Goal: Navigation & Orientation: Find specific page/section

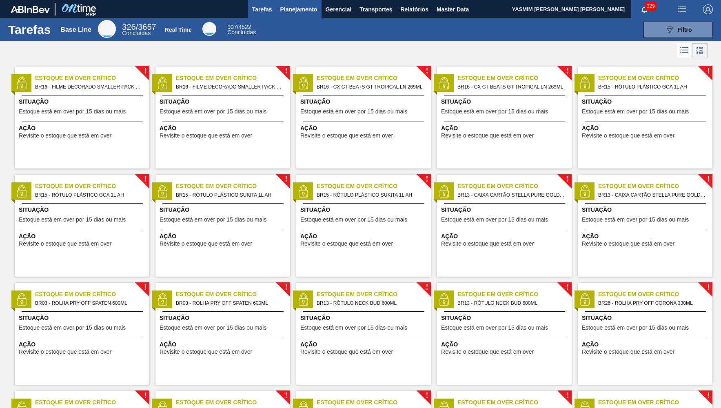
click at [300, 10] on span "Planejamento" at bounding box center [298, 9] width 37 height 10
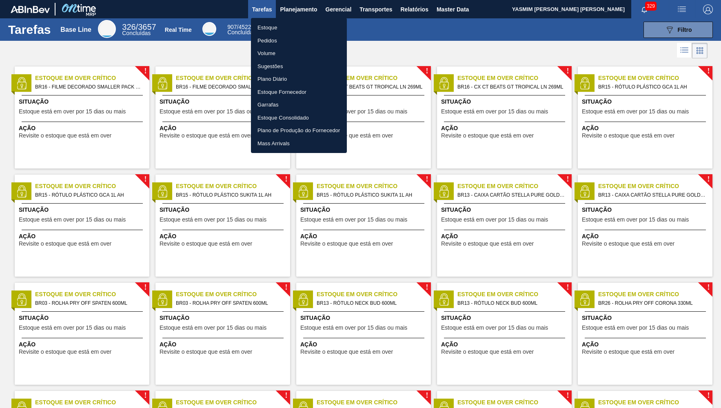
click at [276, 27] on li "Estoque" at bounding box center [299, 27] width 96 height 13
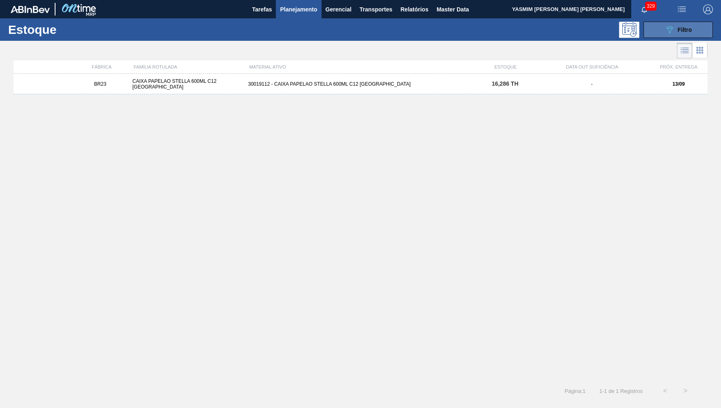
click at [682, 31] on span "Filtro" at bounding box center [684, 30] width 14 height 7
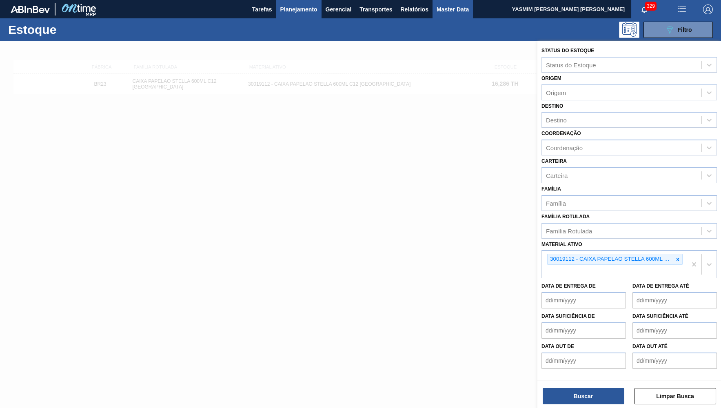
click at [461, 10] on span "Master Data" at bounding box center [452, 9] width 32 height 10
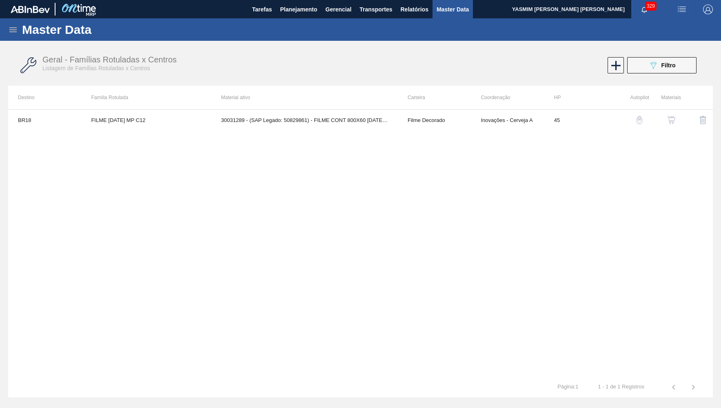
click at [21, 29] on div "Master Data" at bounding box center [360, 29] width 721 height 22
click at [14, 28] on icon at bounding box center [13, 30] width 10 height 10
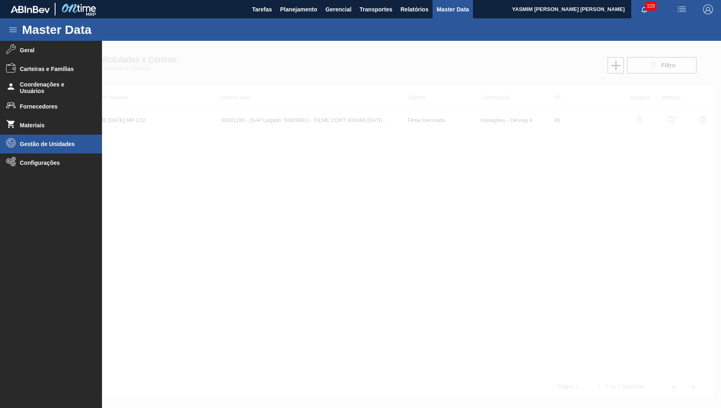
click at [73, 135] on li "Gestão de Unidades" at bounding box center [51, 144] width 102 height 19
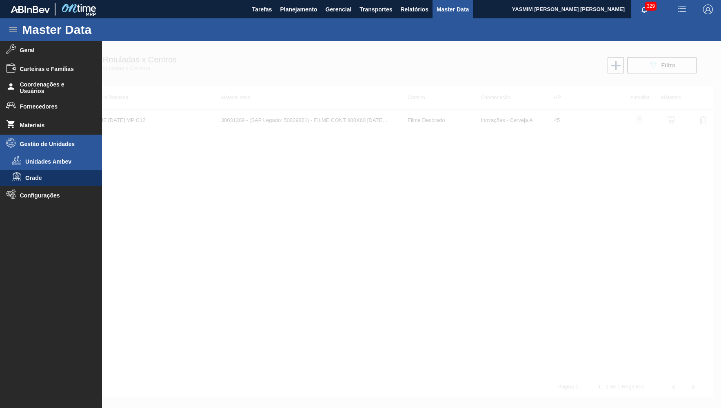
click at [39, 162] on span "Unidades Ambev" at bounding box center [56, 161] width 63 height 7
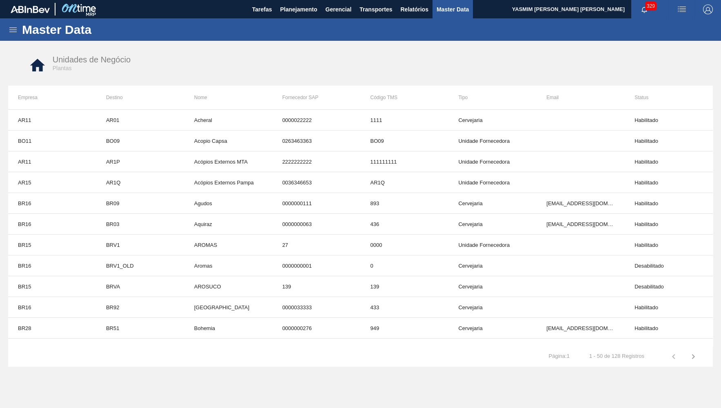
click at [11, 29] on icon at bounding box center [13, 30] width 10 height 10
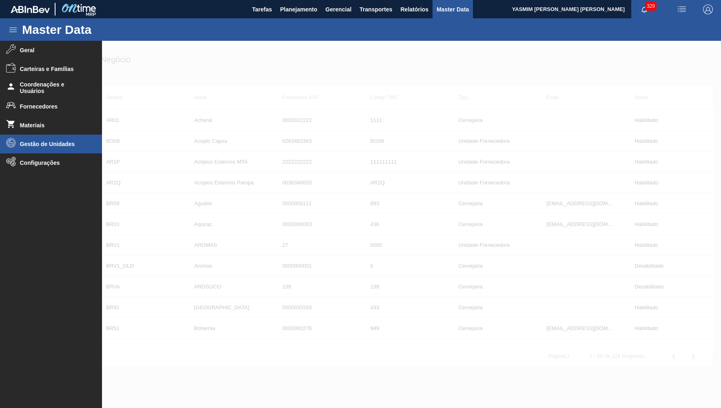
click at [49, 150] on li "Gestão de Unidades" at bounding box center [51, 144] width 102 height 19
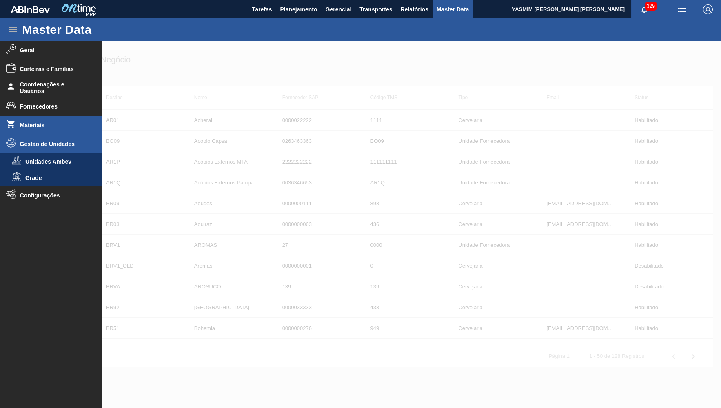
click at [35, 125] on span "Materiais" at bounding box center [53, 125] width 67 height 7
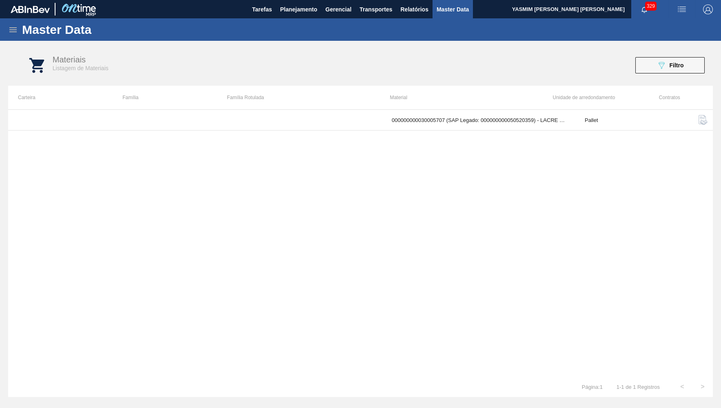
click at [16, 31] on icon at bounding box center [13, 30] width 10 height 10
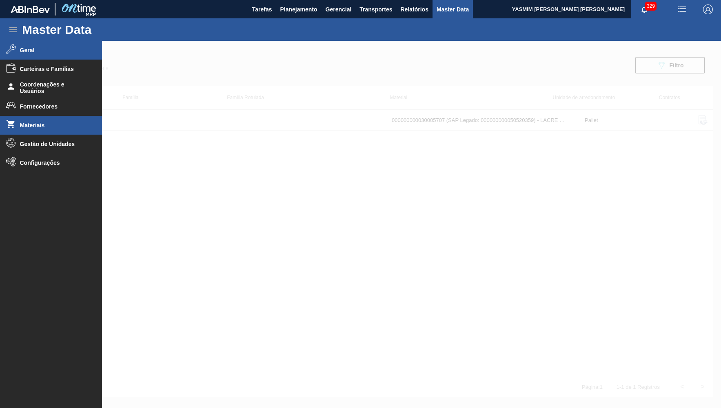
click at [31, 55] on li "Geral" at bounding box center [51, 50] width 102 height 19
